Goal: Task Accomplishment & Management: Use online tool/utility

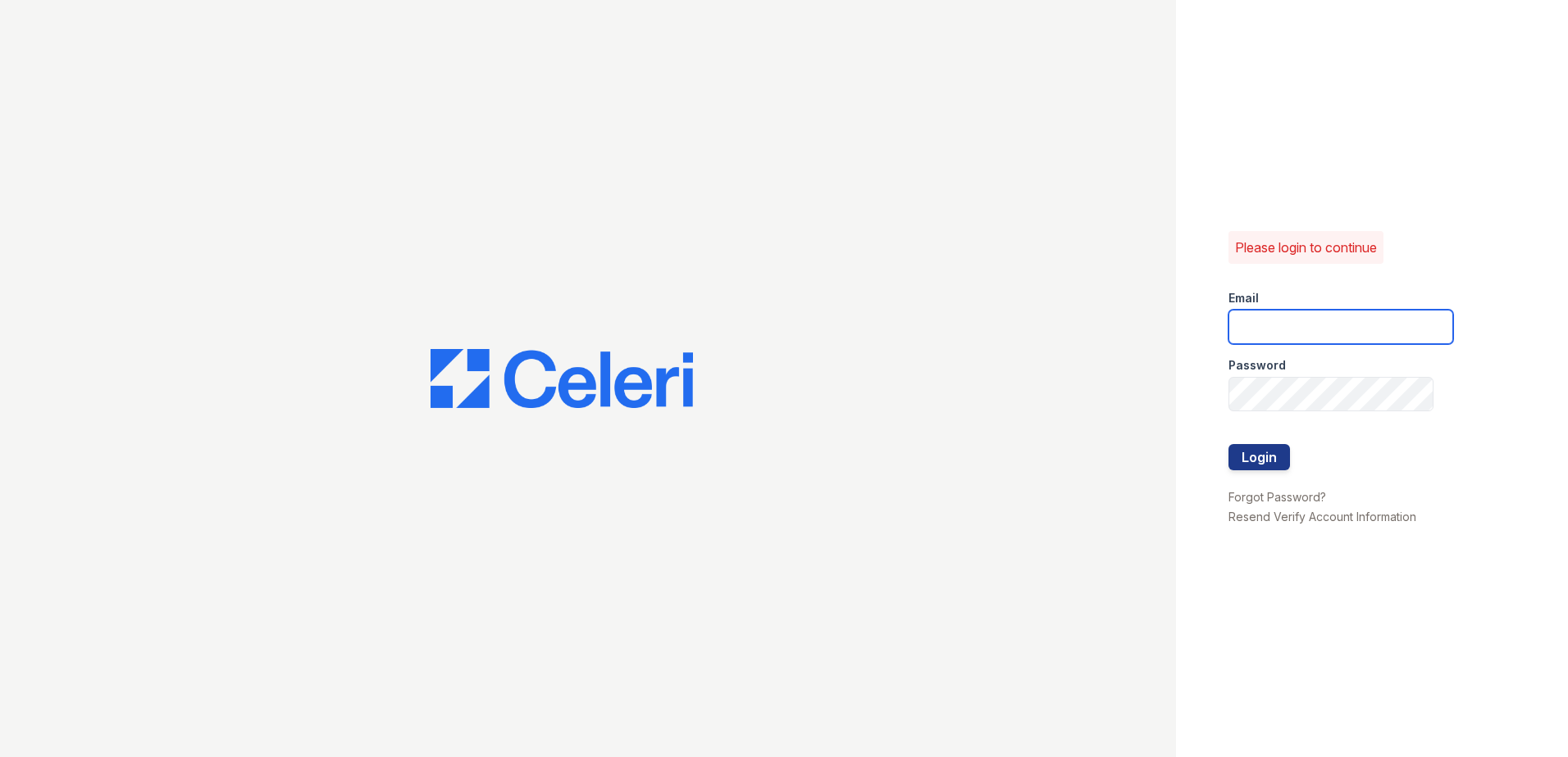
click at [1342, 327] on input "email" at bounding box center [1340, 326] width 225 height 34
type input "[EMAIL_ADDRESS][DOMAIN_NAME]"
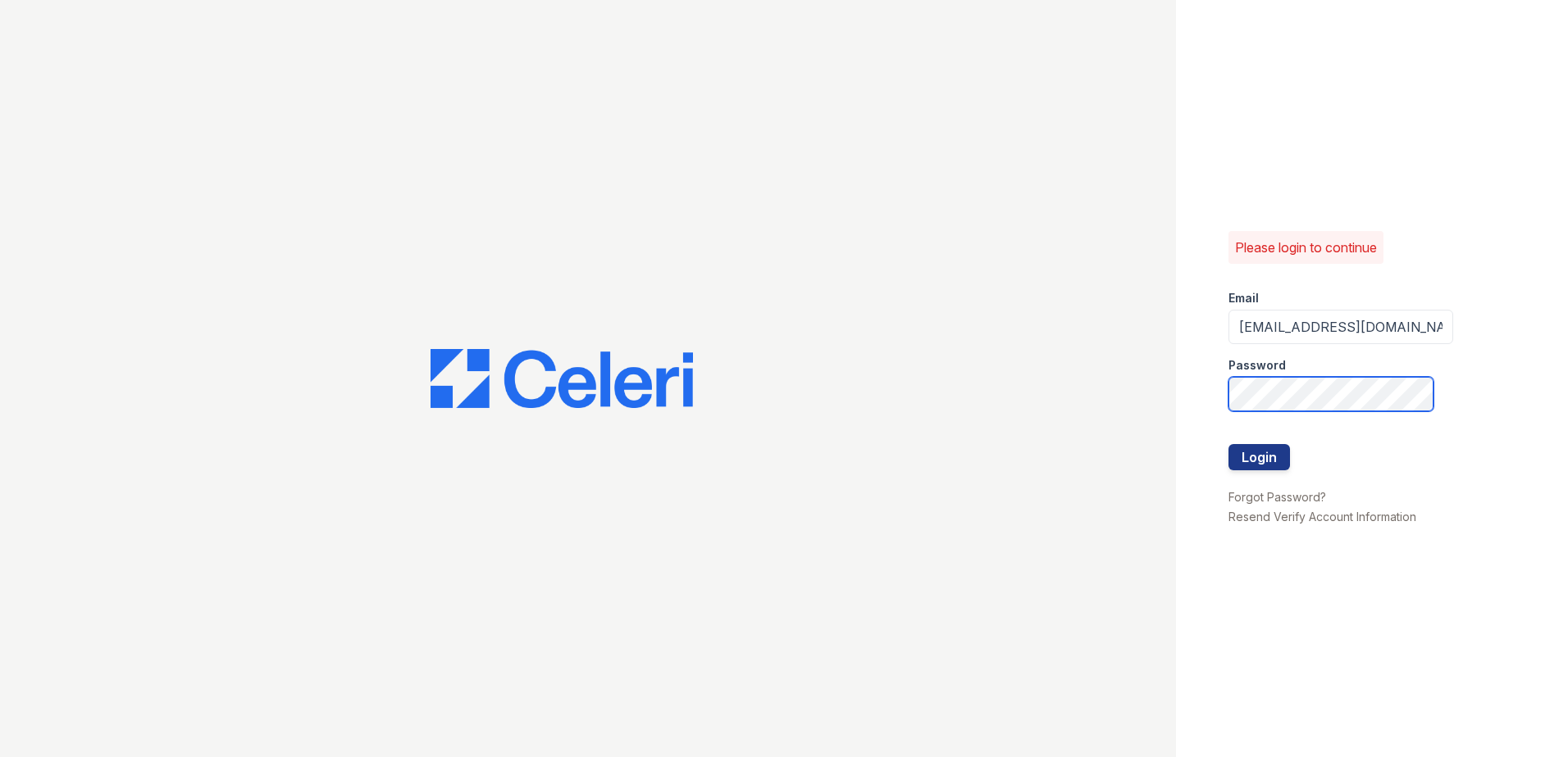
click at [1228, 445] on button "Login" at bounding box center [1258, 457] width 61 height 26
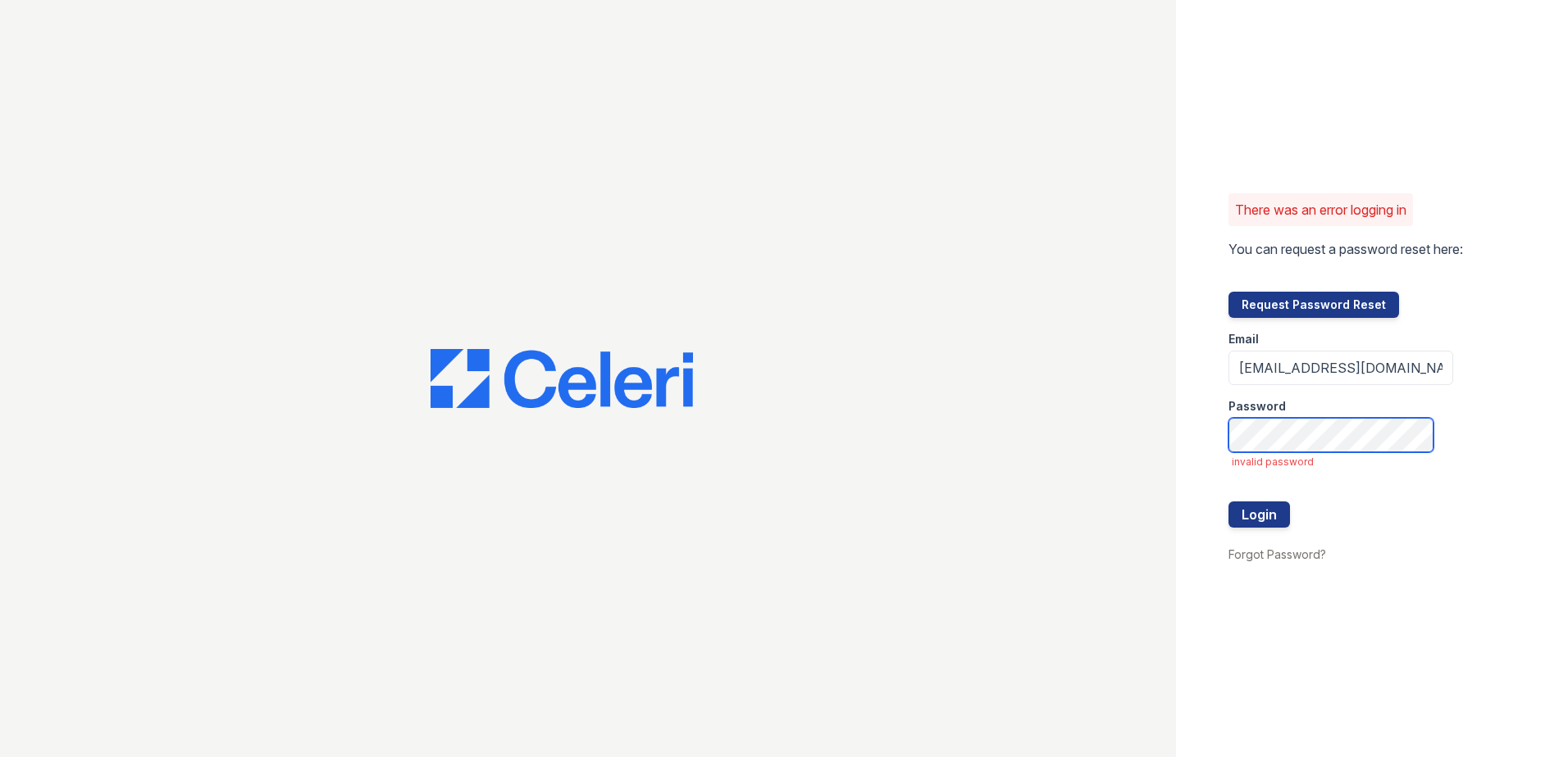
click at [1228, 502] on button "Login" at bounding box center [1258, 515] width 61 height 26
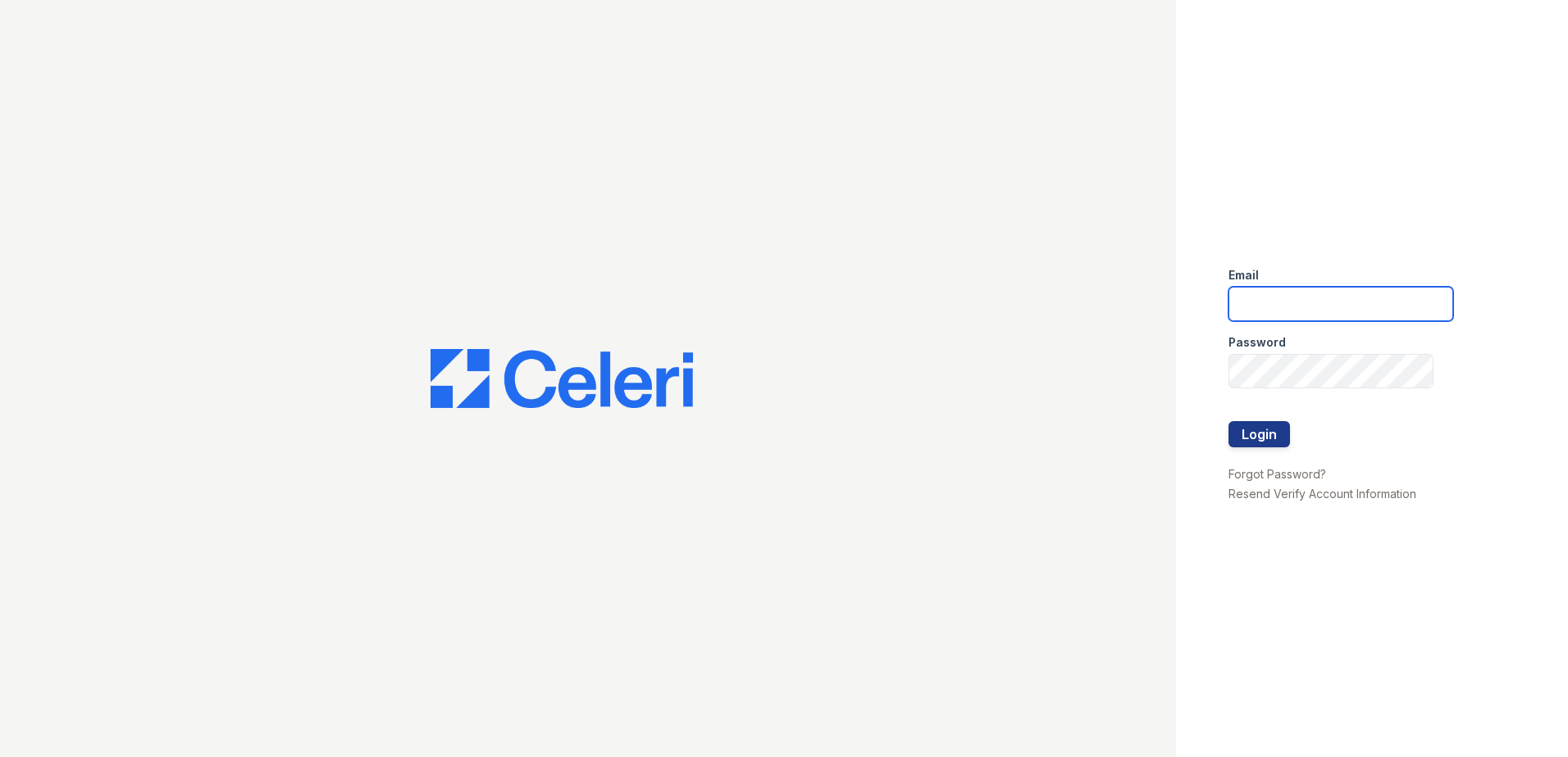
click at [1305, 306] on input "email" at bounding box center [1340, 304] width 225 height 34
type input "eknibb@trinity-pm.com"
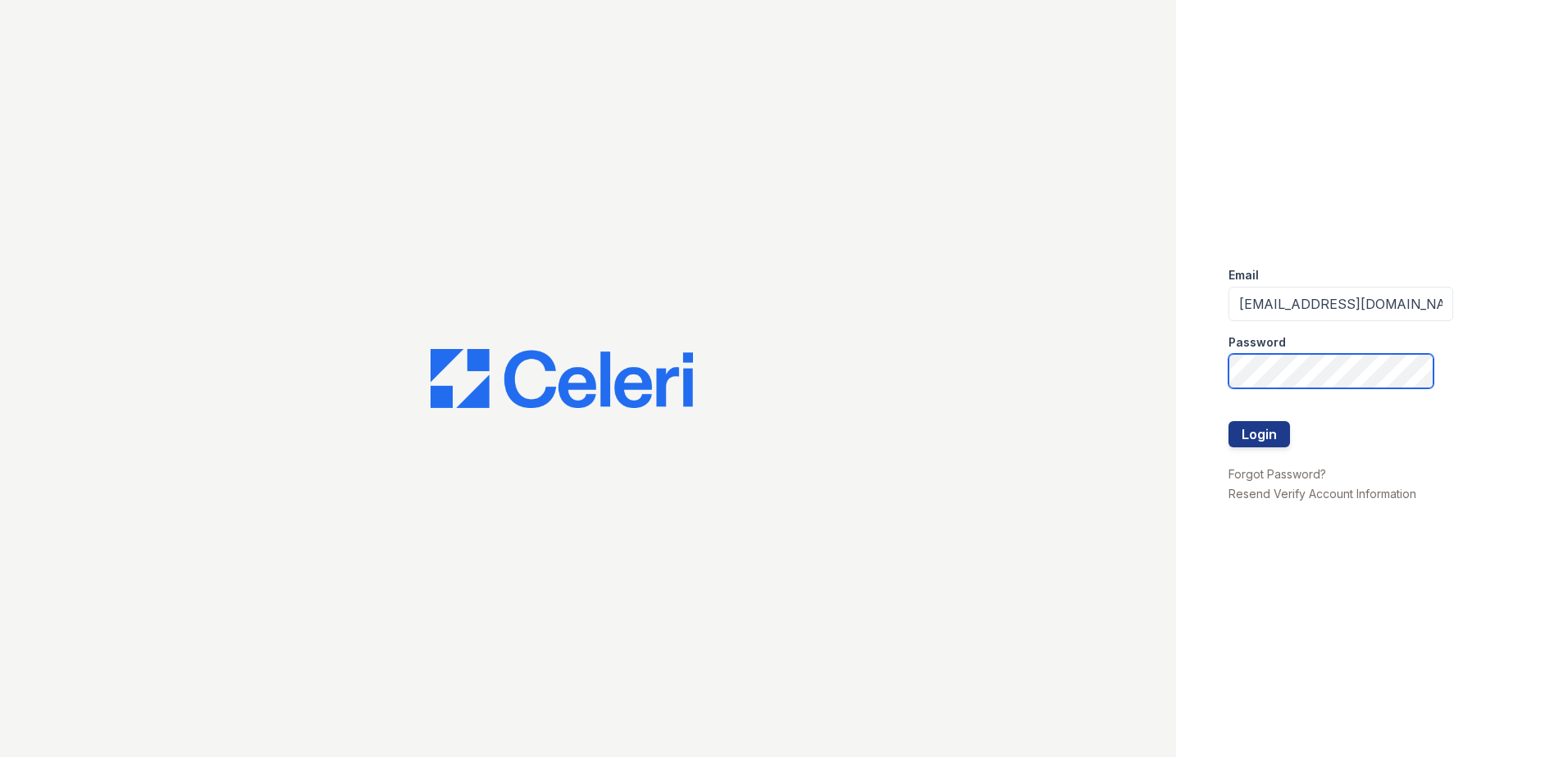
click at [1228, 421] on button "Login" at bounding box center [1258, 434] width 61 height 26
